Goal: Check status: Check status

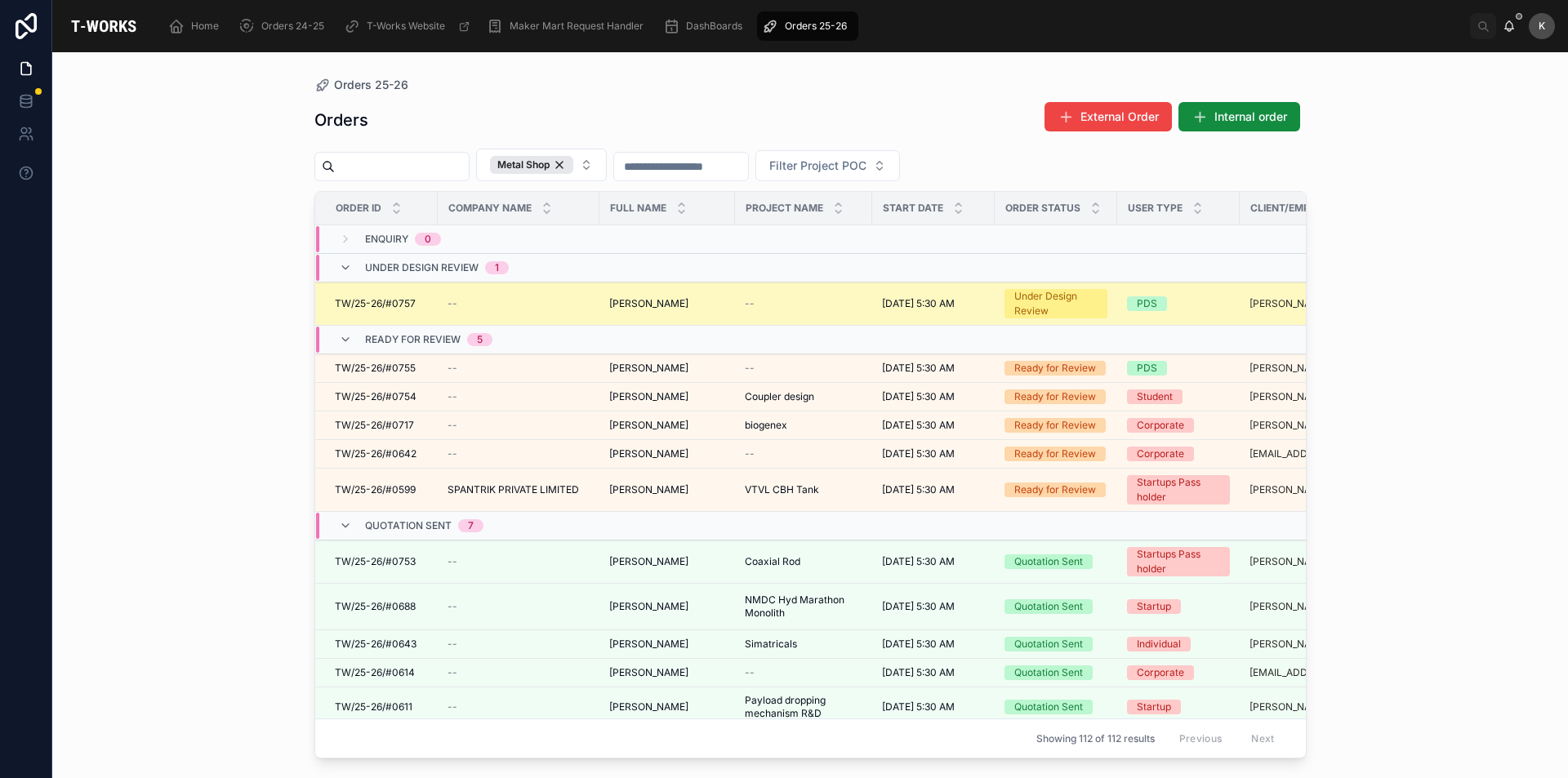
click at [378, 299] on span "TW/25-26/#0757" at bounding box center [374, 303] width 80 height 13
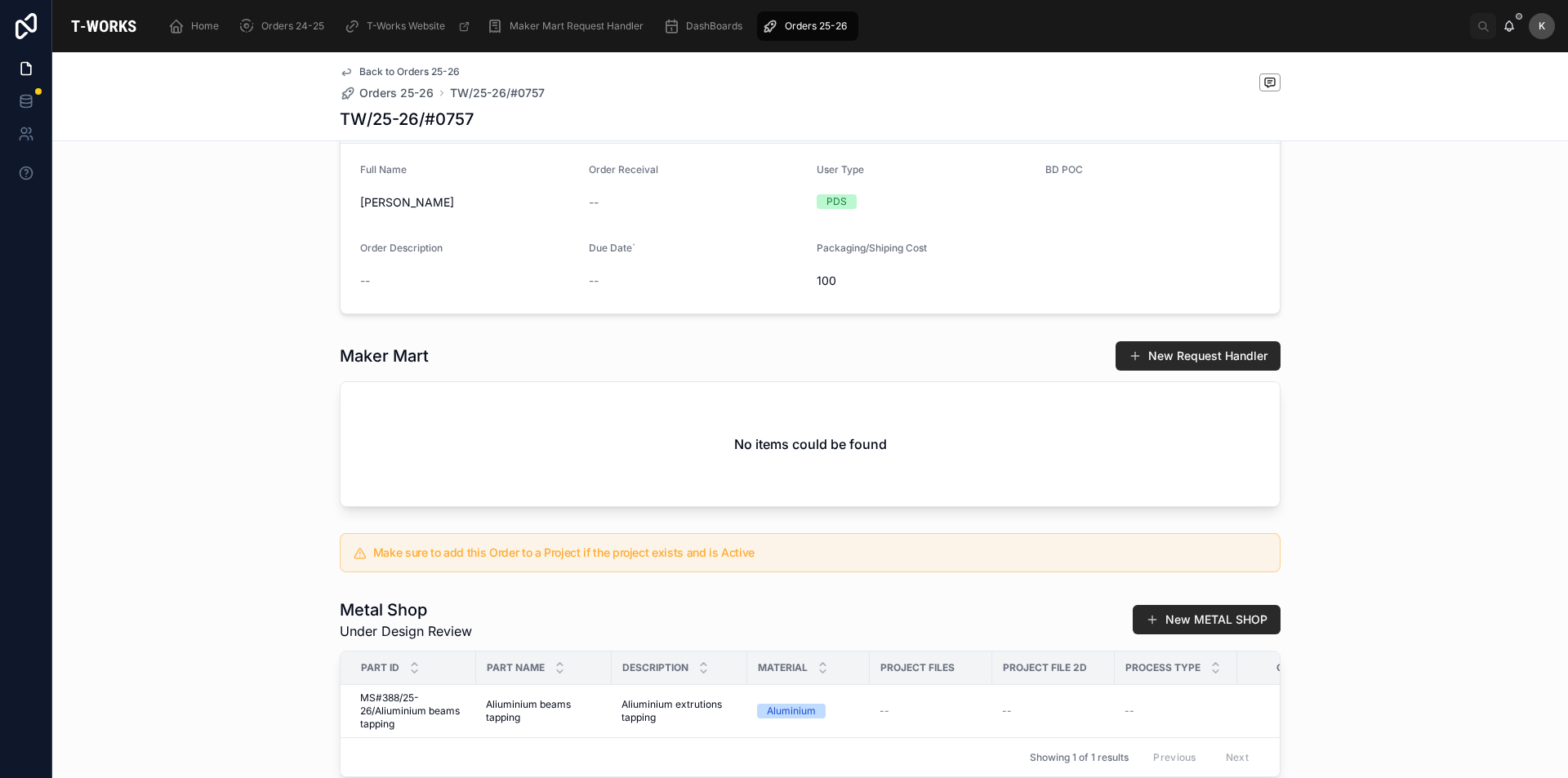
scroll to position [327, 0]
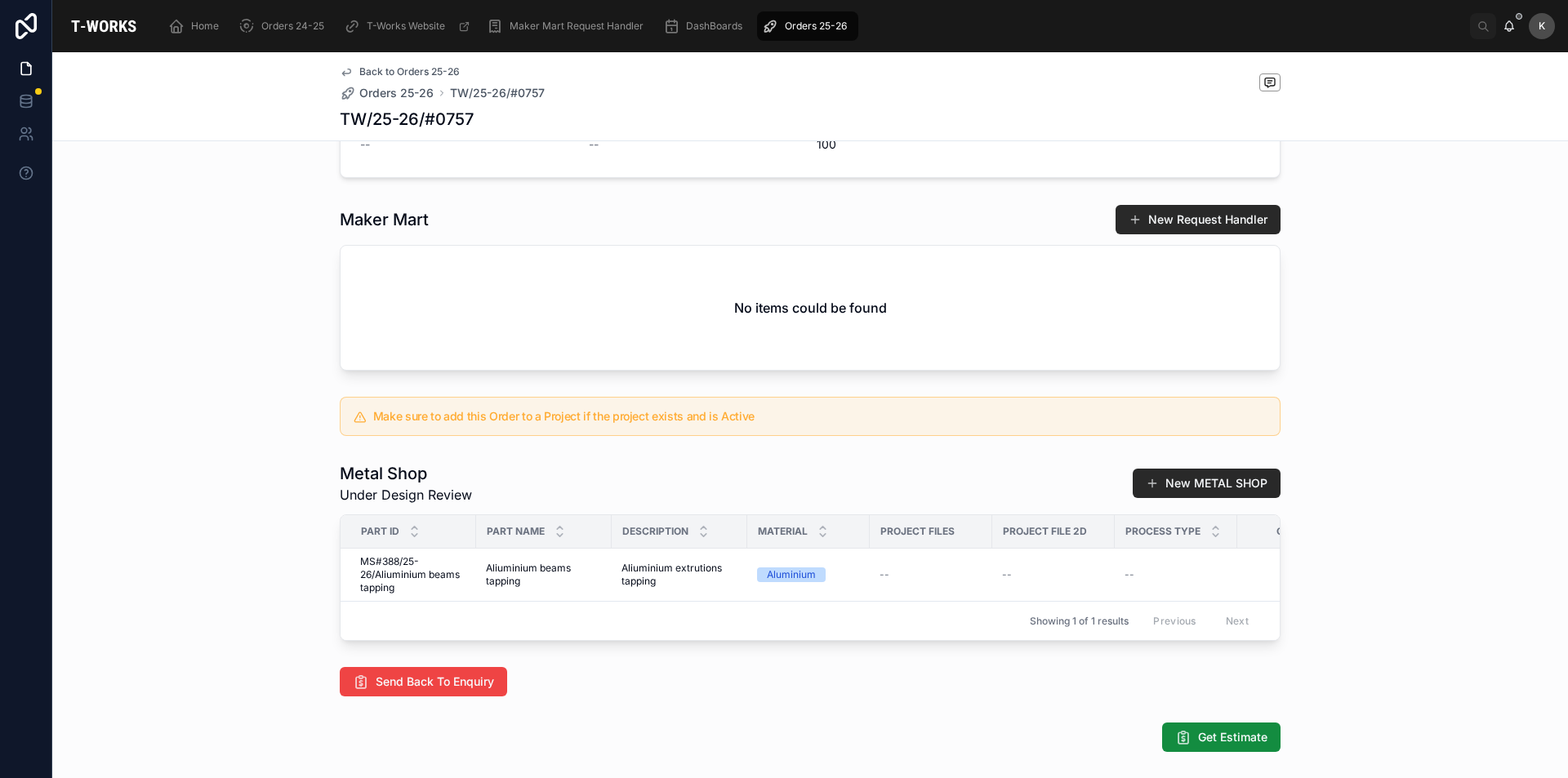
drag, startPoint x: 601, startPoint y: 651, endPoint x: 684, endPoint y: 661, distance: 83.6
click at [684, 640] on div "Part ID Part Name Description Material Project Files Project File 2D Process Ty…" at bounding box center [810, 577] width 939 height 124
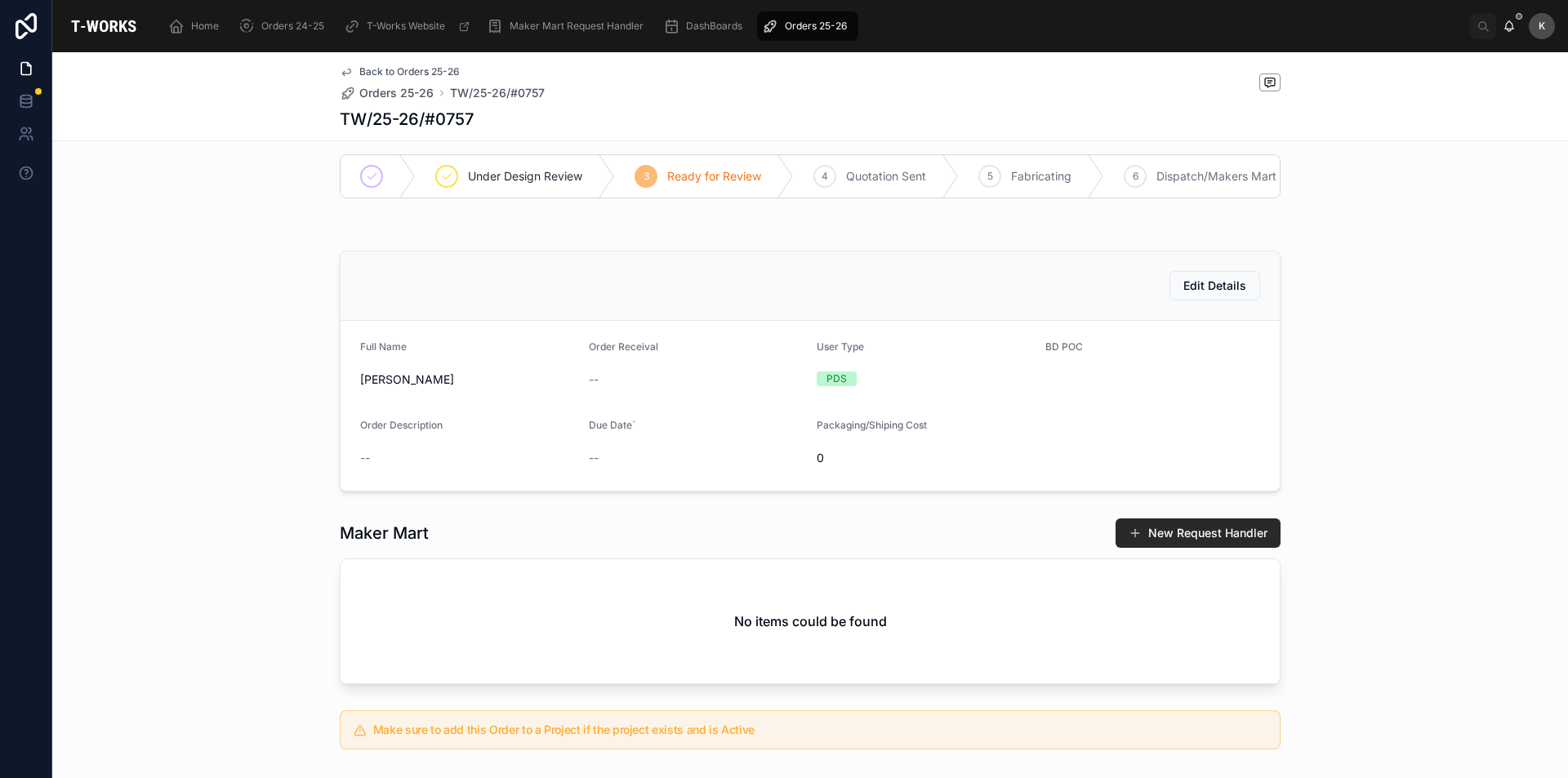
scroll to position [0, 0]
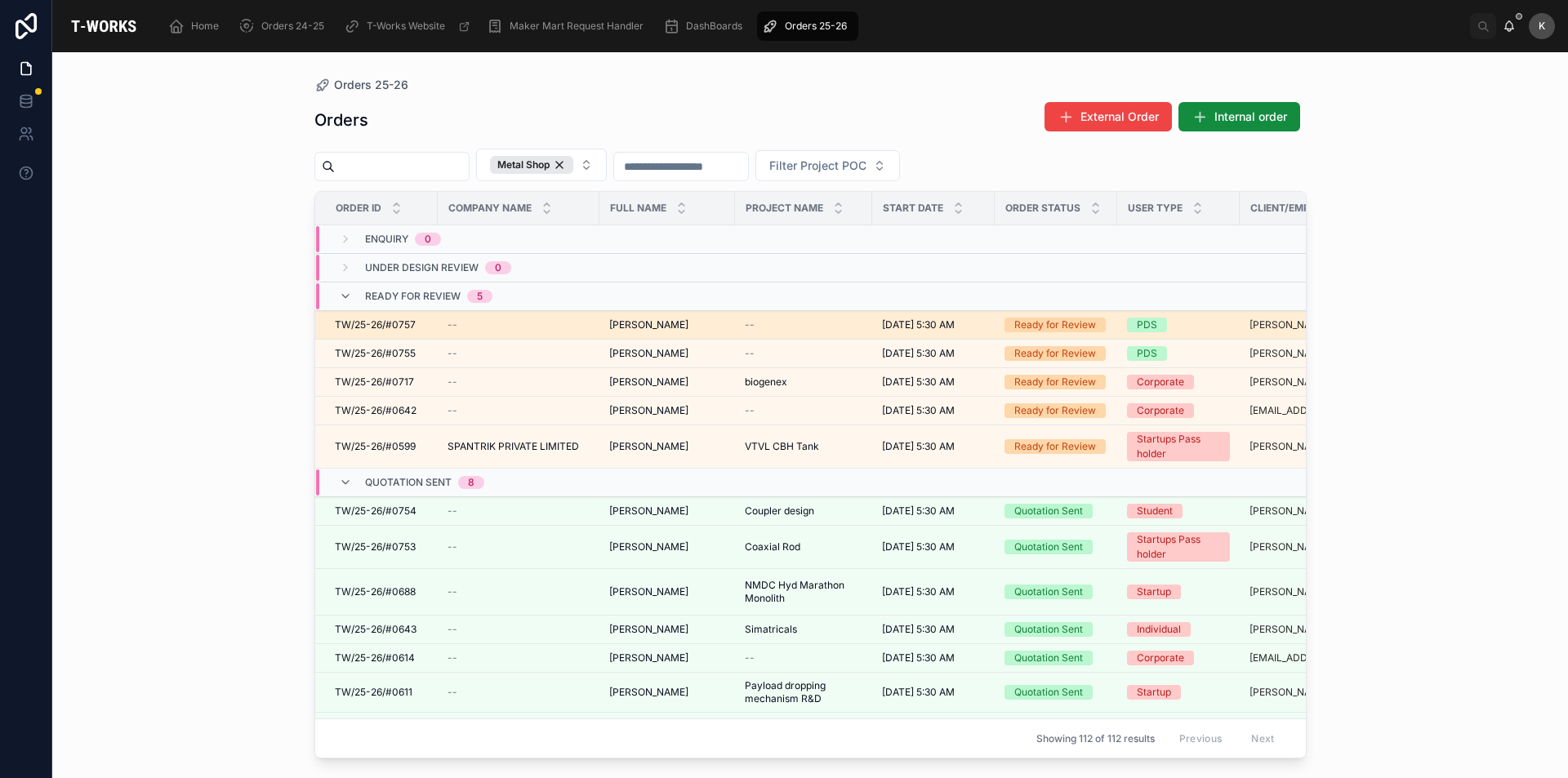
click at [397, 330] on span "TW/25-26/#0757" at bounding box center [374, 324] width 80 height 13
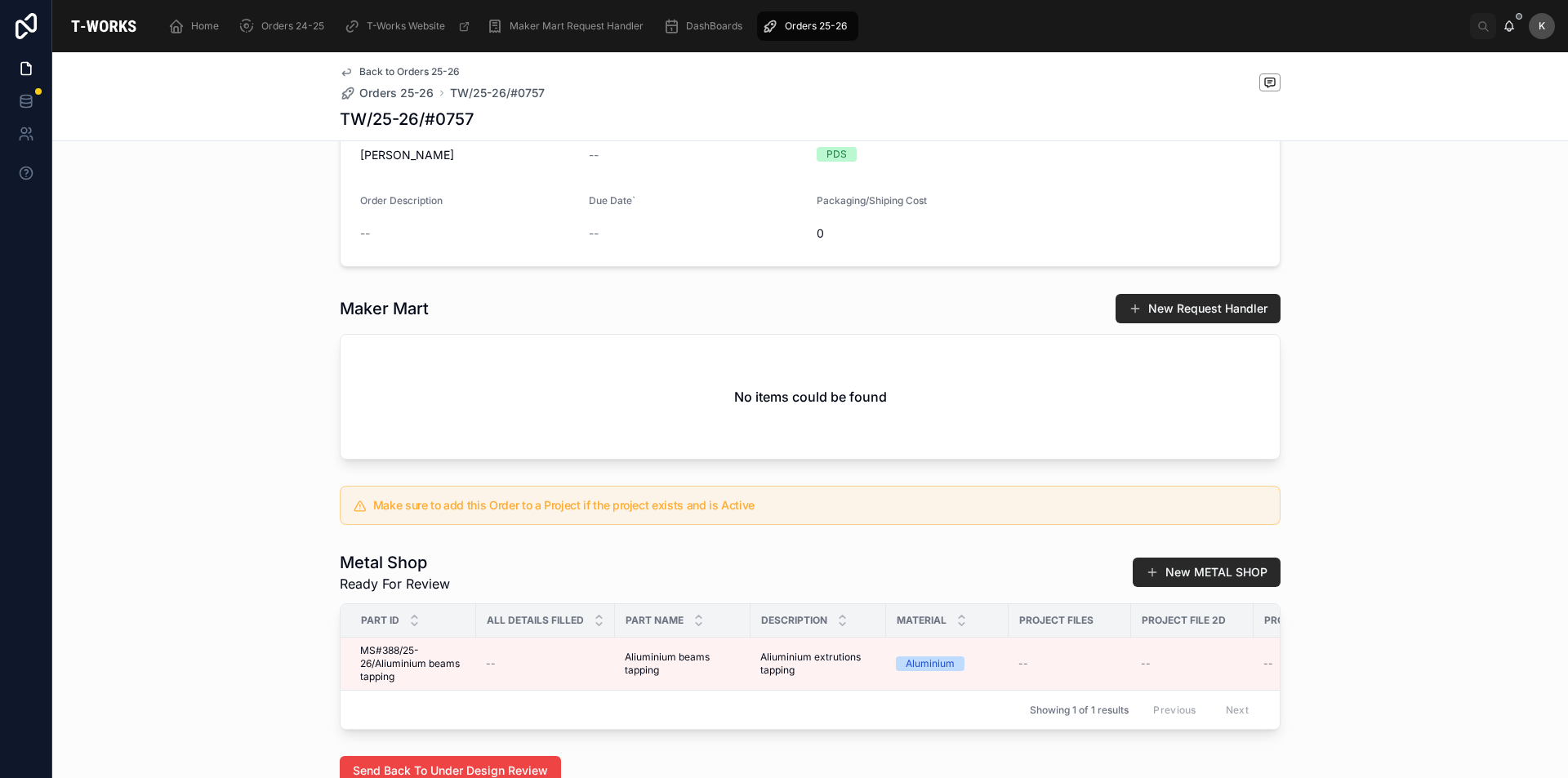
scroll to position [81, 0]
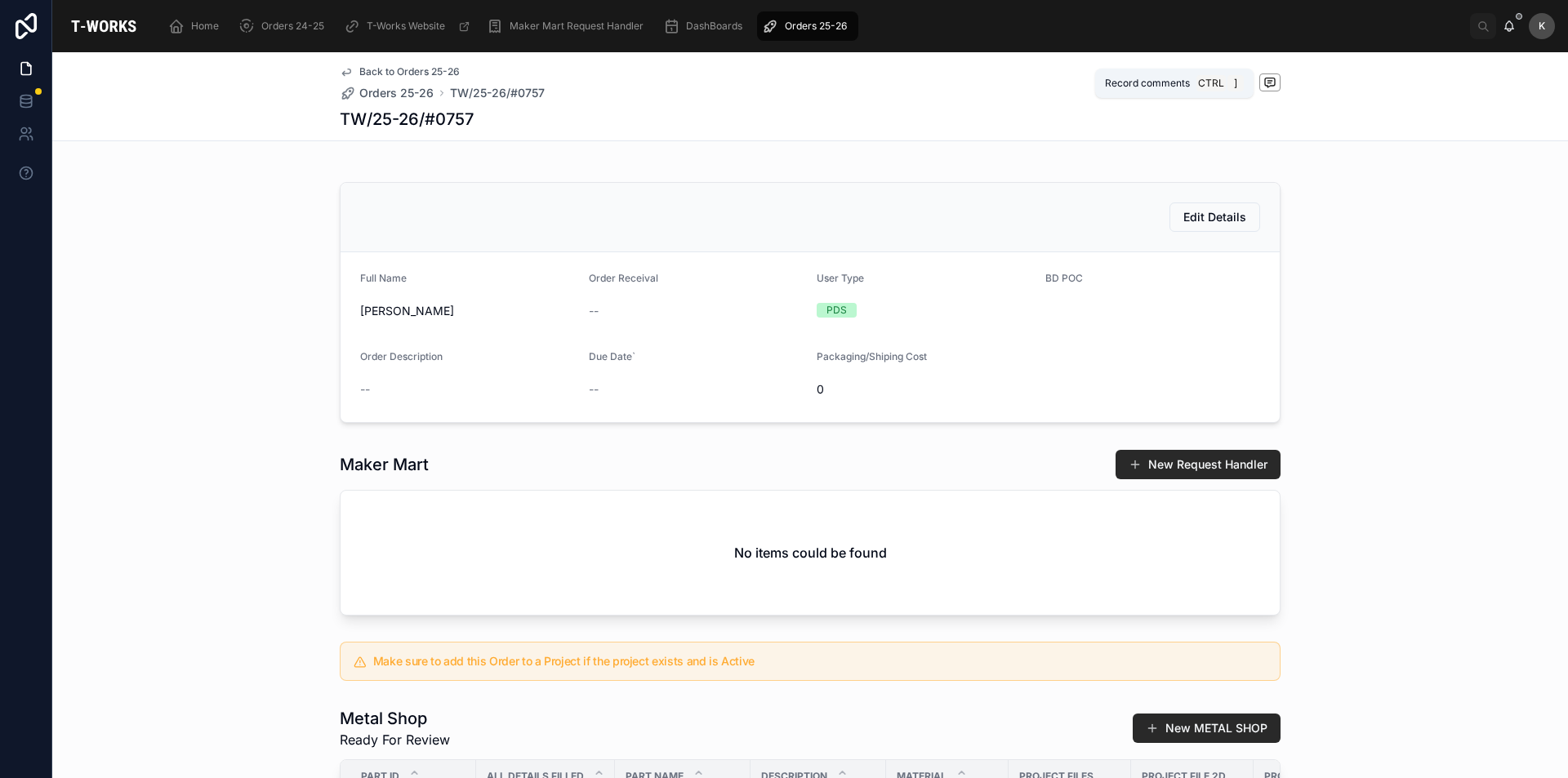
click at [1270, 84] on span at bounding box center [1270, 82] width 22 height 18
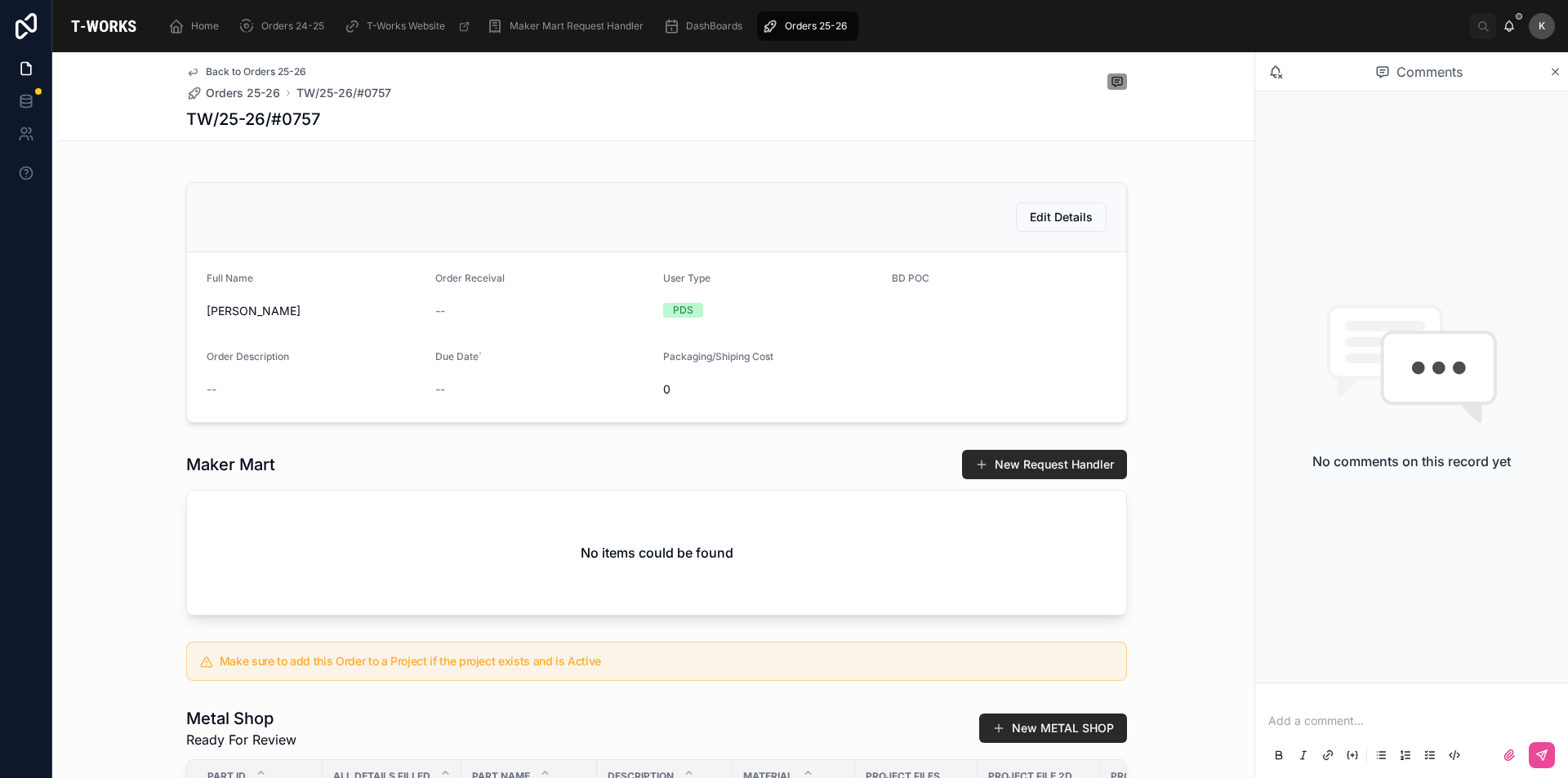
click at [1293, 717] on p at bounding box center [1414, 720] width 293 height 16
click at [1557, 70] on icon at bounding box center [1555, 72] width 12 height 13
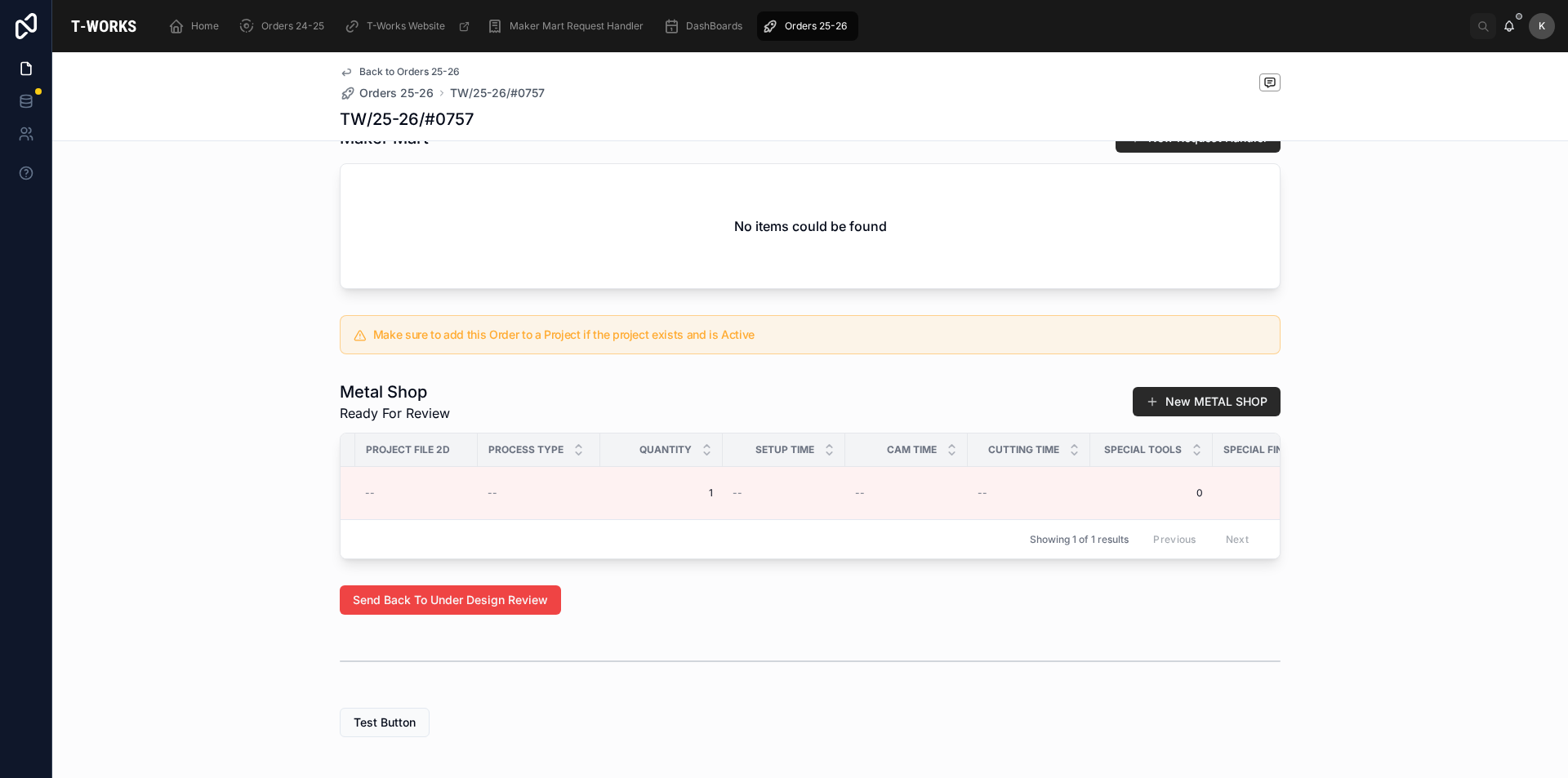
scroll to position [0, 778]
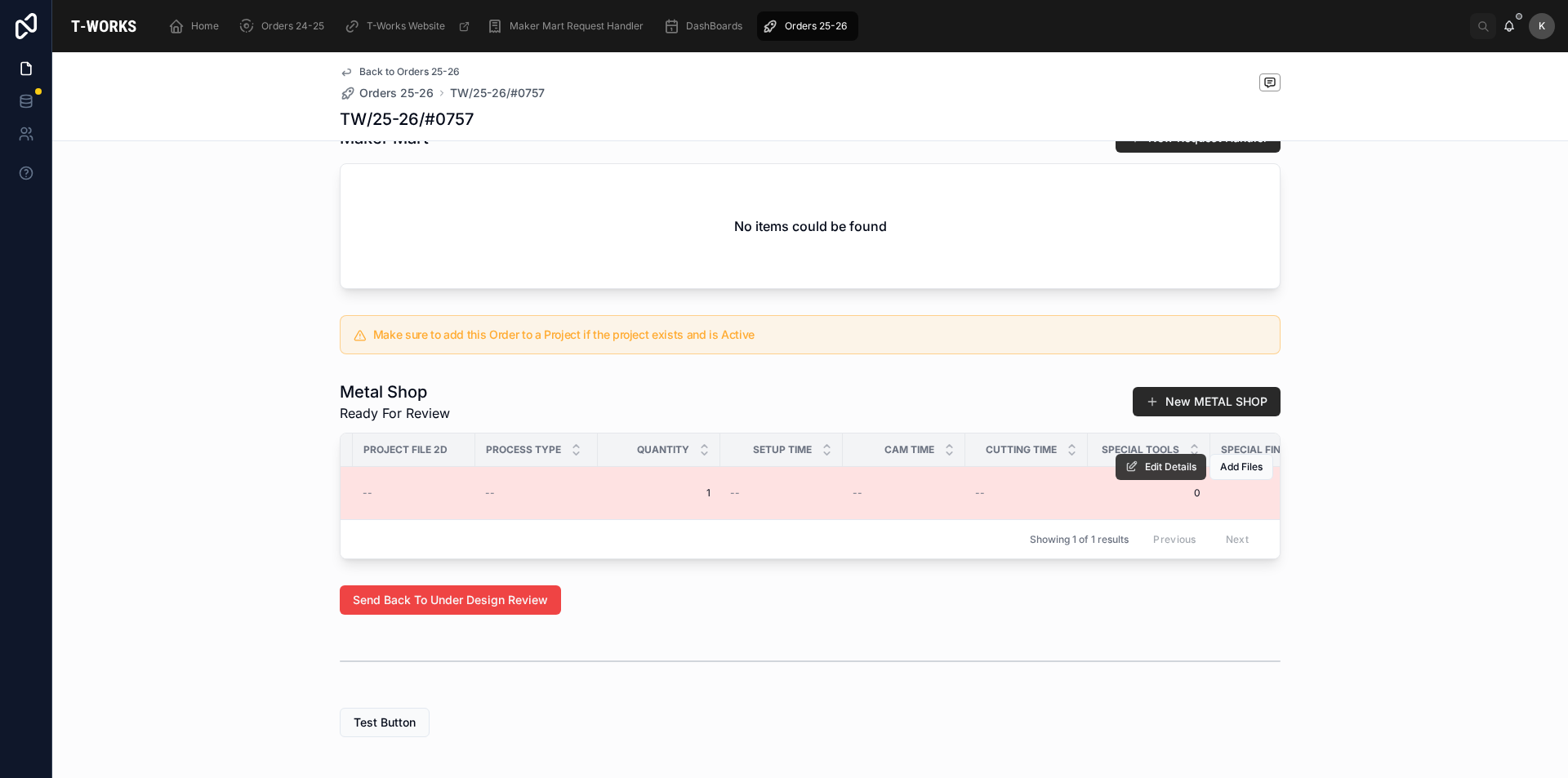
click at [1156, 474] on span "Edit Details" at bounding box center [1170, 466] width 51 height 13
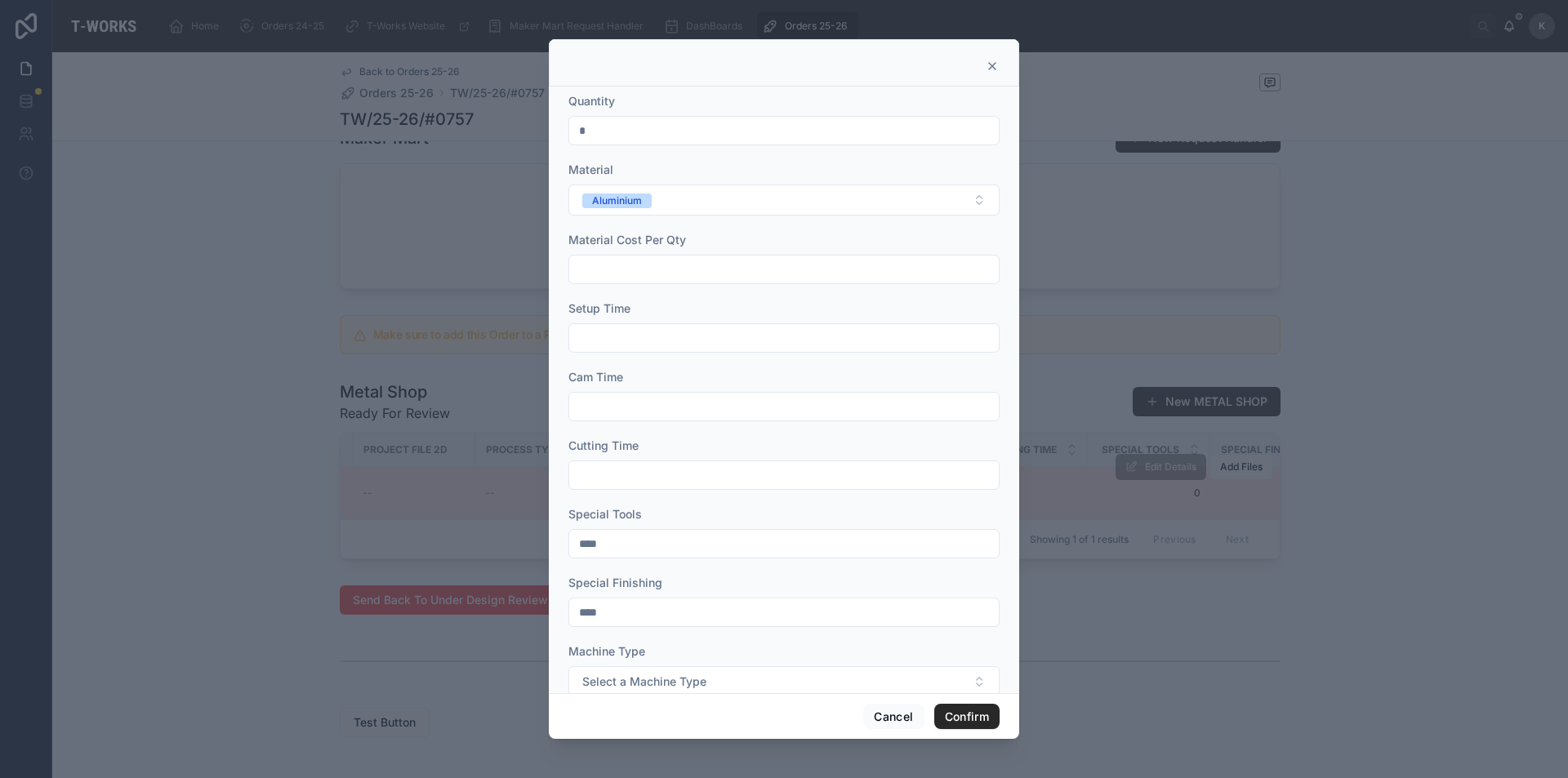
click at [593, 138] on input "*" at bounding box center [784, 131] width 430 height 22
click at [992, 63] on icon at bounding box center [992, 66] width 13 height 13
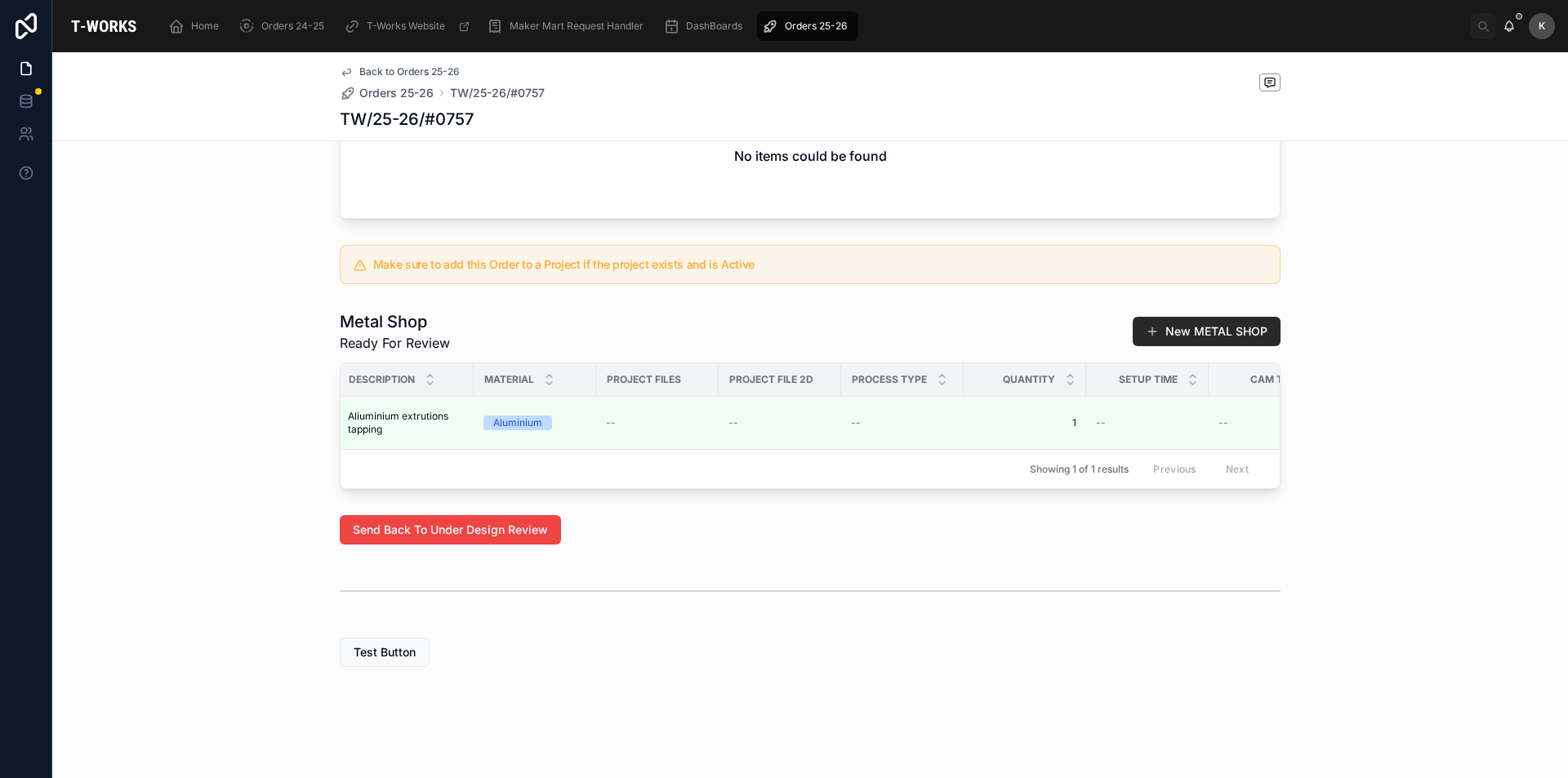
scroll to position [0, 410]
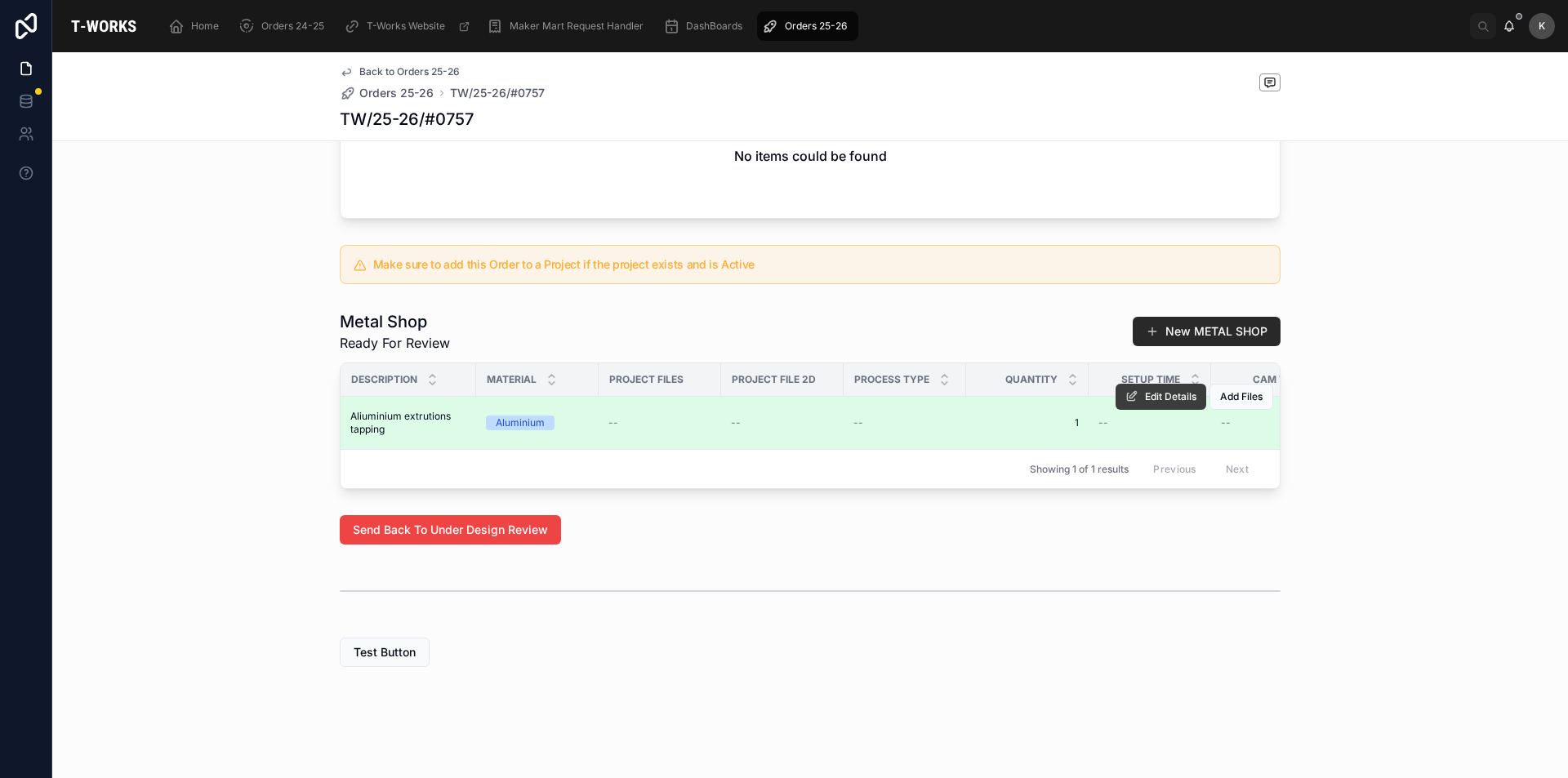
click at [1156, 390] on span "Edit Details" at bounding box center [1170, 396] width 51 height 13
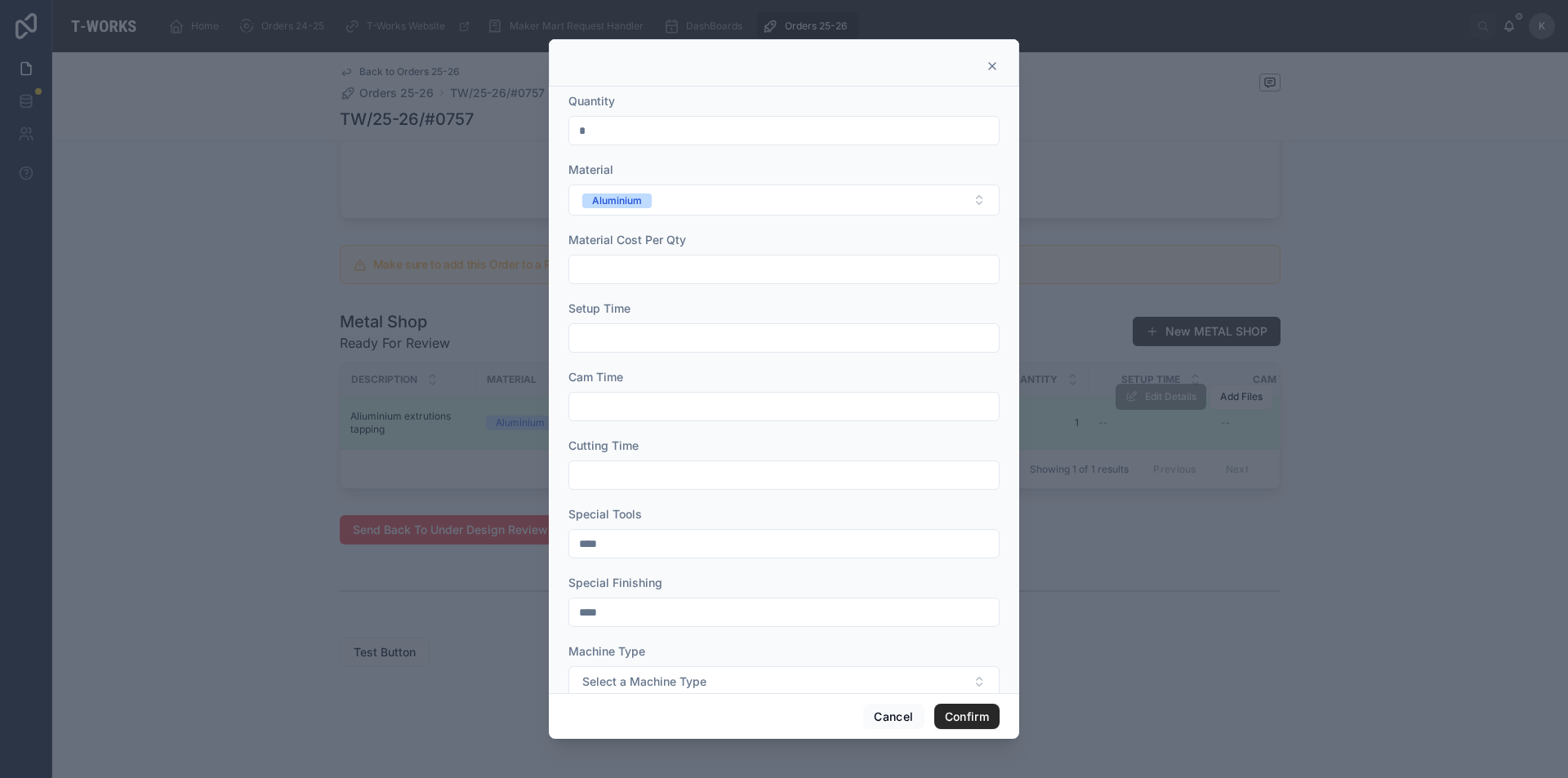
click at [605, 139] on input "*" at bounding box center [784, 131] width 430 height 22
type input "*"
click at [605, 139] on input "*" at bounding box center [784, 131] width 430 height 22
type input "*"
click at [988, 65] on icon at bounding box center [992, 66] width 13 height 13
